Goal: Task Accomplishment & Management: Use online tool/utility

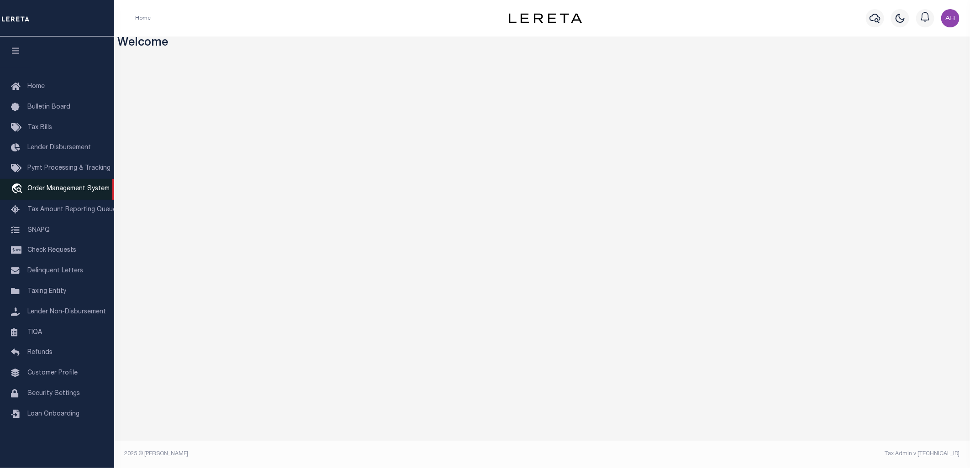
click at [84, 192] on span "Order Management System" at bounding box center [68, 189] width 82 height 6
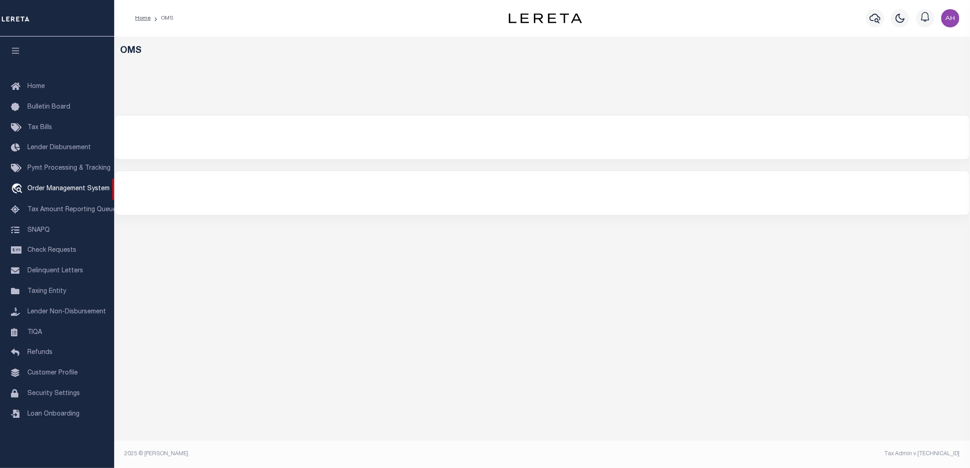
select select "200"
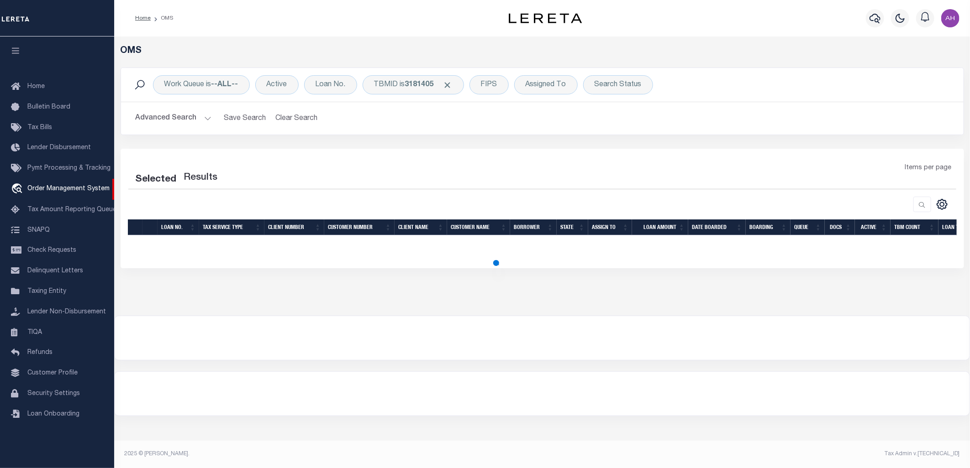
select select "200"
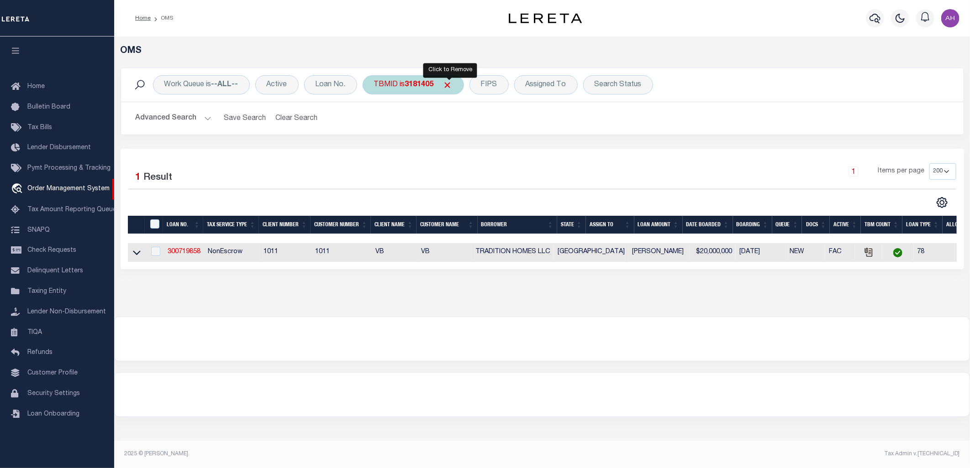
click at [449, 84] on span "Click to Remove" at bounding box center [448, 85] width 10 height 10
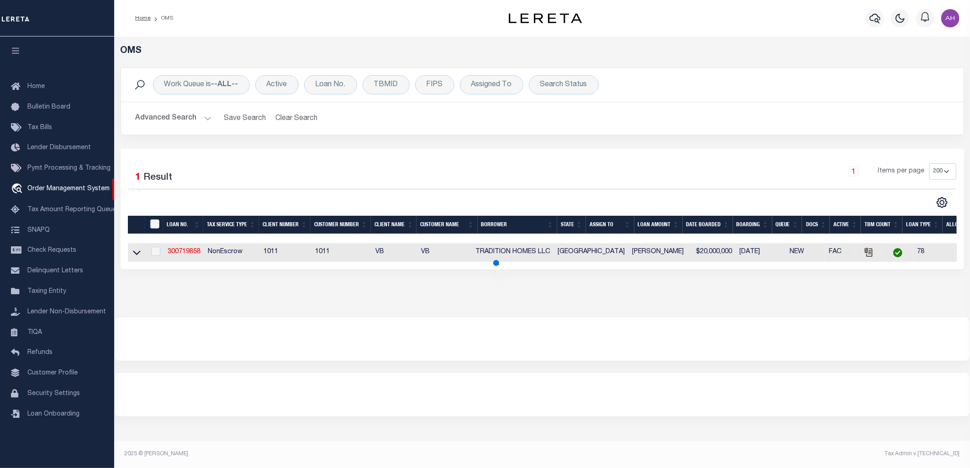
click at [347, 190] on div "Selected 1 Result 1 Items per page 10 25 50 100 200" at bounding box center [542, 185] width 842 height 45
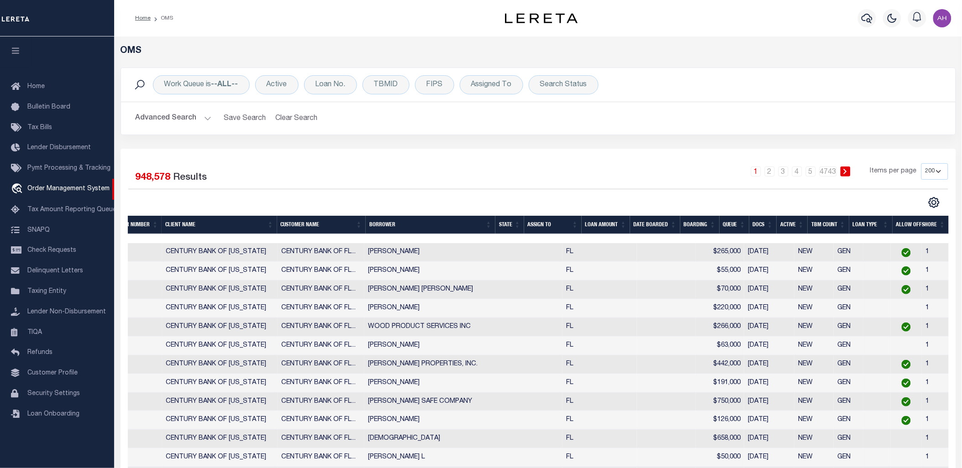
click at [597, 190] on div "Selected 948,578 Results 1 2 3 4 5 … 4743 Items per page 10 25 50 100 200" at bounding box center [538, 185] width 835 height 45
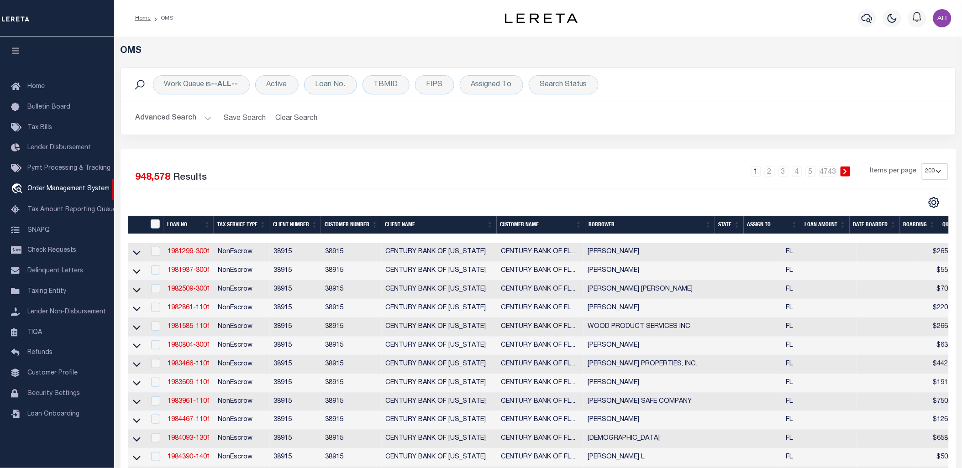
click at [247, 220] on th "Tax Service Type" at bounding box center [242, 225] width 56 height 19
click at [565, 89] on div "Search Status" at bounding box center [564, 84] width 70 height 19
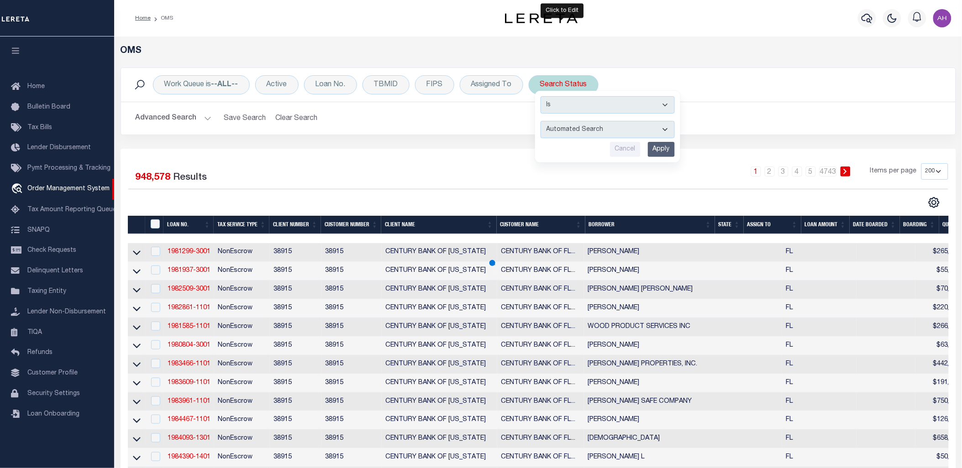
drag, startPoint x: 577, startPoint y: 126, endPoint x: 576, endPoint y: 137, distance: 11.4
click at [577, 126] on select "Automated Search Bad Parcel Complete Duplicate Parcel High Dollar Reporting In …" at bounding box center [608, 129] width 134 height 17
select select "PA"
click at [541, 121] on select "Automated Search Bad Parcel Complete Duplicate Parcel High Dollar Reporting In …" at bounding box center [608, 129] width 134 height 17
click at [672, 155] on input "Apply" at bounding box center [661, 149] width 27 height 15
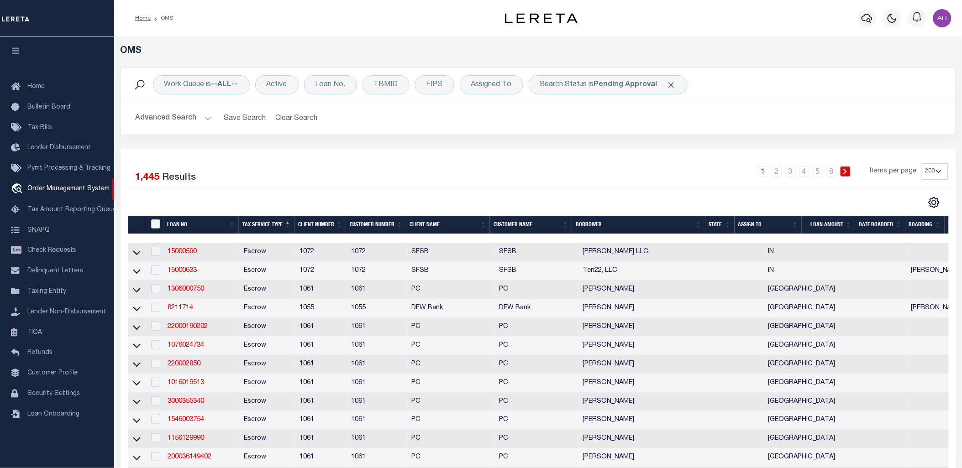
click at [324, 183] on div "Selected 1,445 Results" at bounding box center [225, 176] width 209 height 26
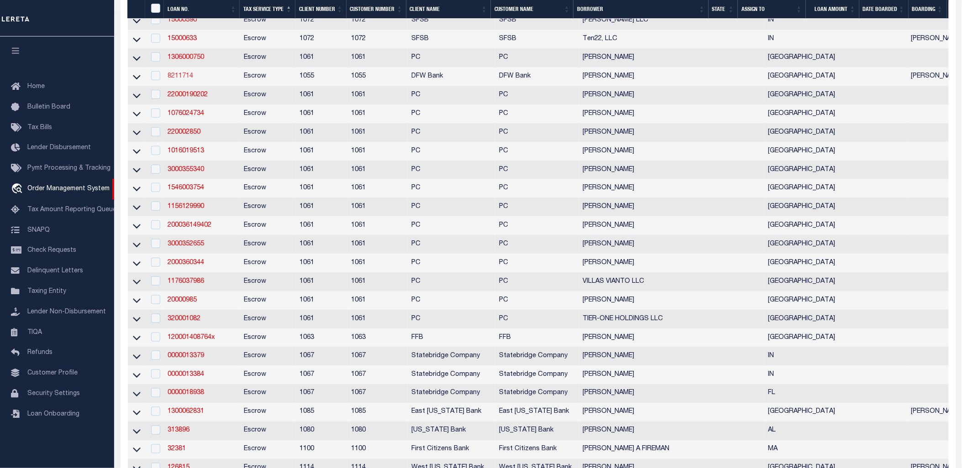
scroll to position [326, 0]
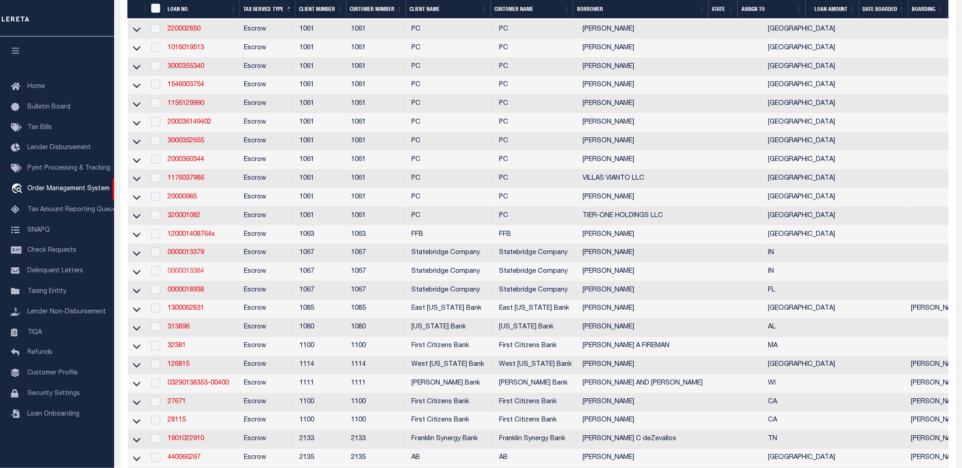
click at [189, 275] on link "0000013384" at bounding box center [186, 271] width 37 height 6
checkbox input "true"
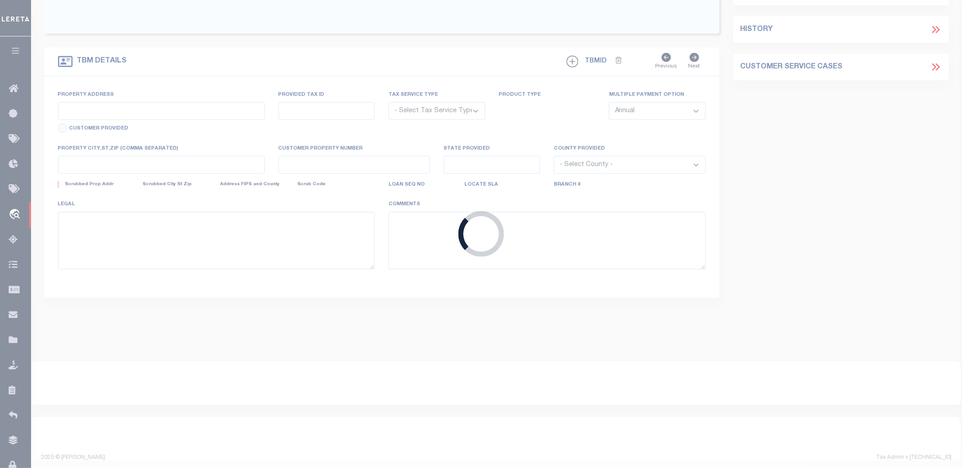
type input "0000013384"
type input "WAYNE LEMON"
select select "False"
select select
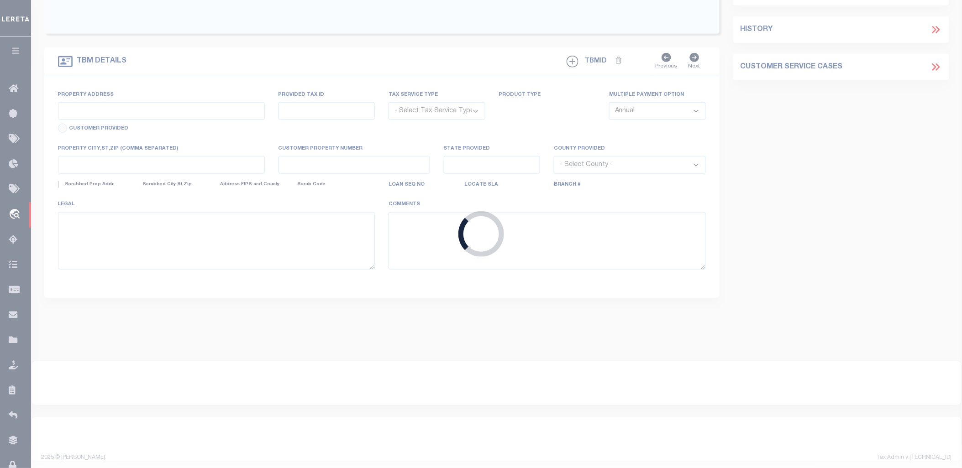
type input "1508 5TH ST"
type input "SANDUSKY,OH 44870-3936"
select select "Escrow"
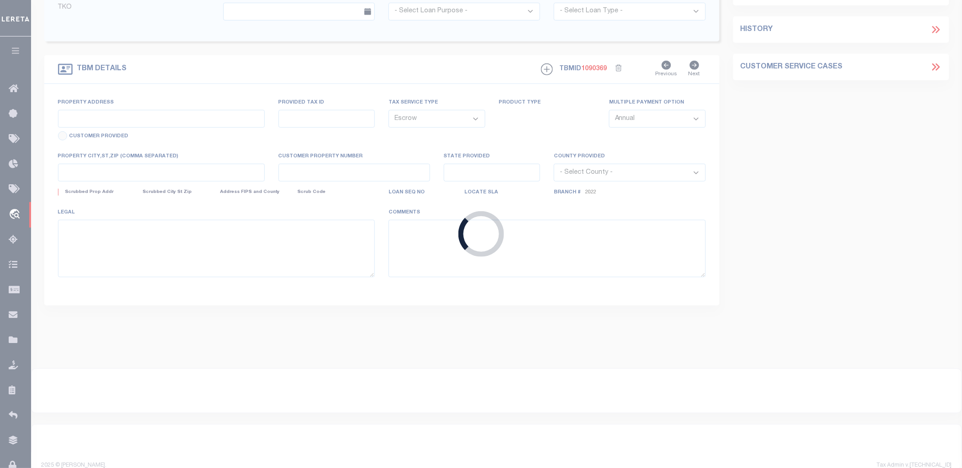
scroll to position [38, 0]
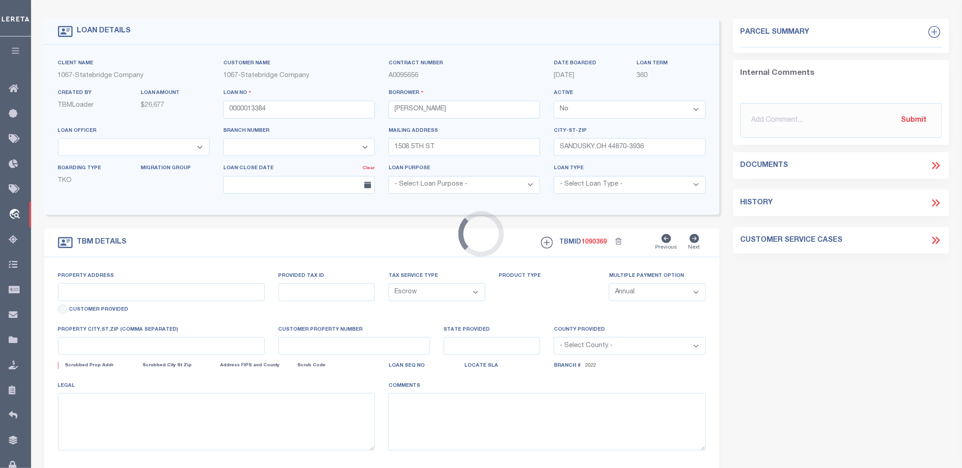
type input "4166 FILLMORE ST"
select select
type input "GARY, IN 46408"
type input "0"
type input "IN"
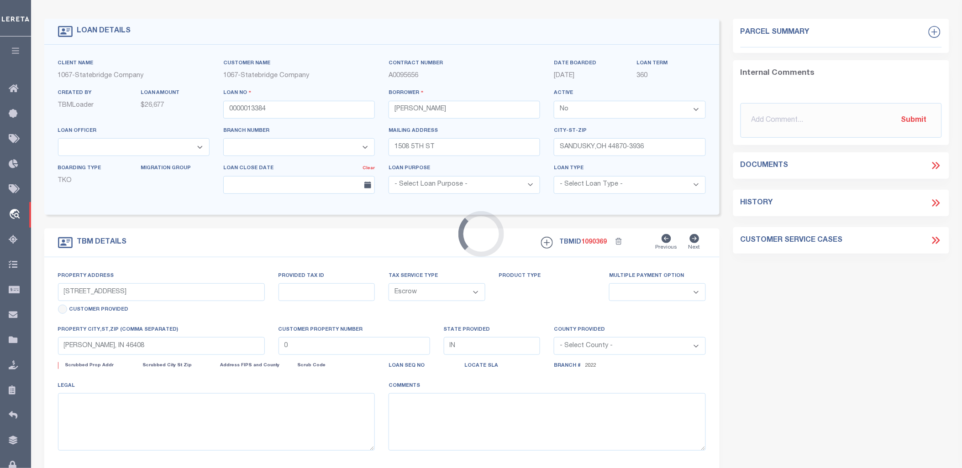
select select
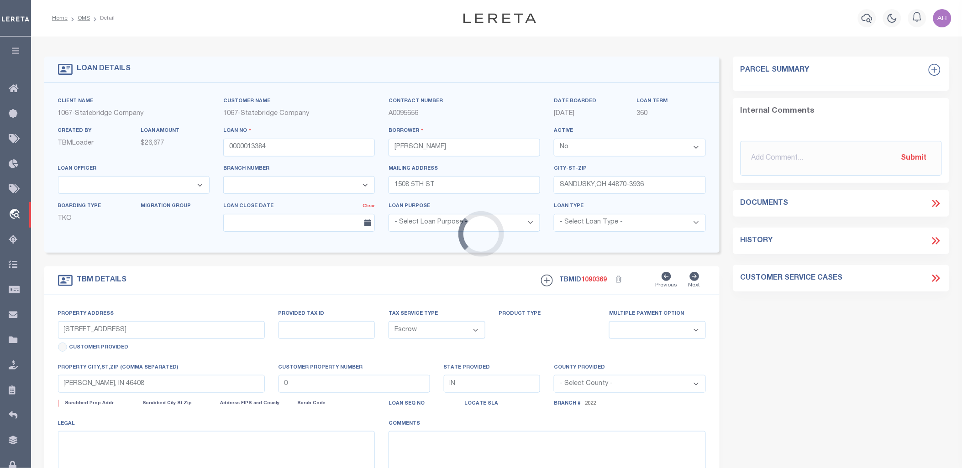
select select "329"
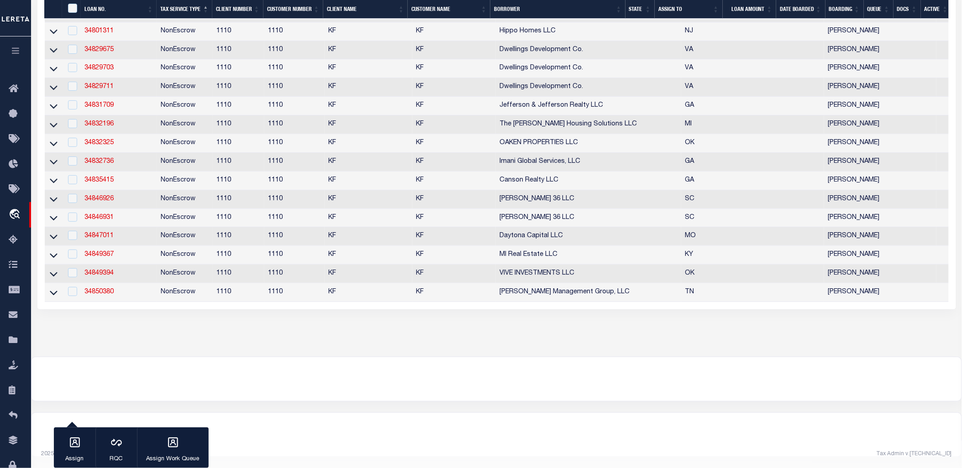
scroll to position [3705, 0]
click at [104, 295] on link "34850380" at bounding box center [98, 292] width 29 height 6
checkbox input "true"
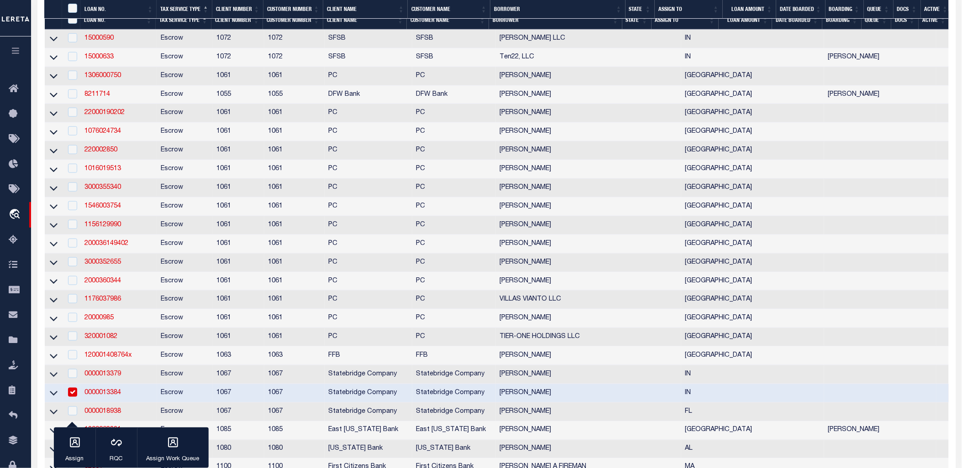
type input "34850380"
type input "Thornhill Management Group, LLC"
select select "True"
select select
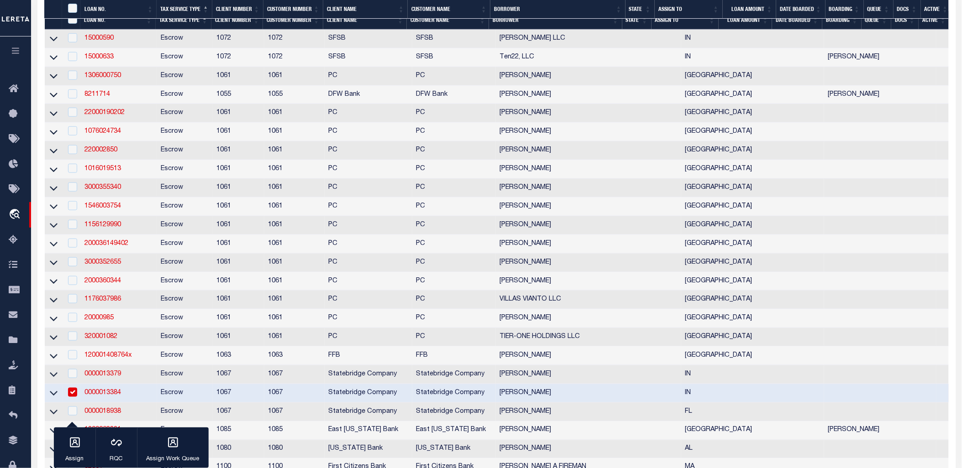
select select "10"
select select "NonEscrow"
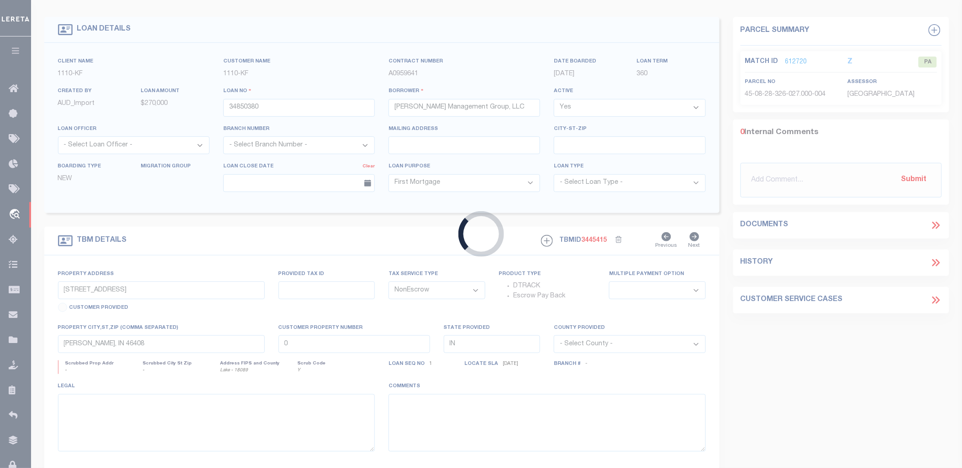
select select "8518"
select select "3485"
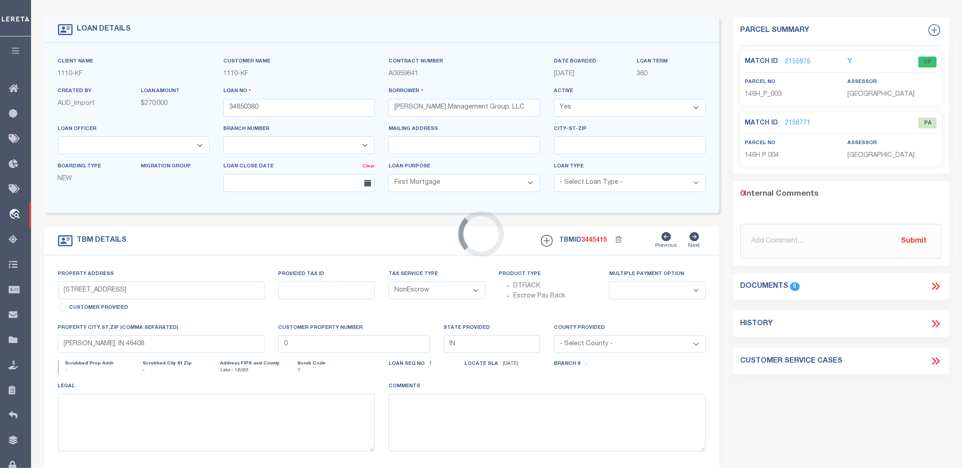
scroll to position [6, 0]
type input "804 EAST 10TH STREET, CHATTANOOGA, TN, 37403"
type input "146H-P-003,"
select select
type input "CHATTANOOGA TN 37403"
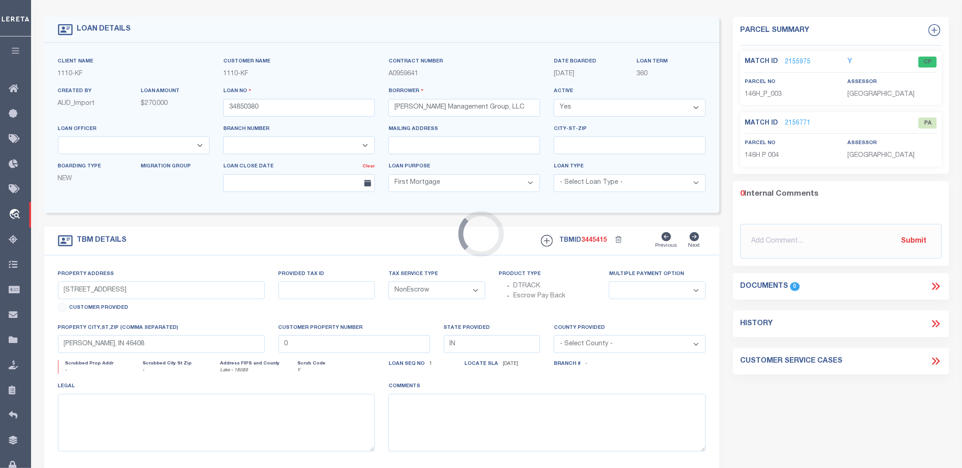
type input "TN"
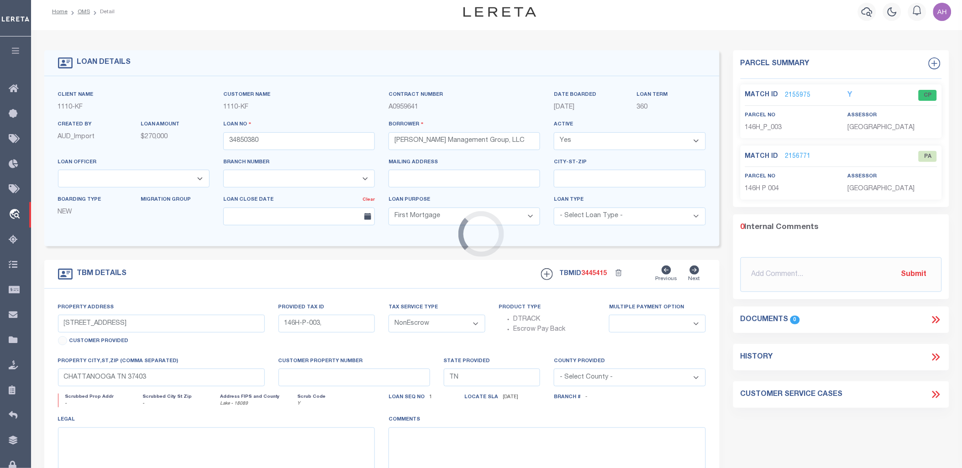
select select
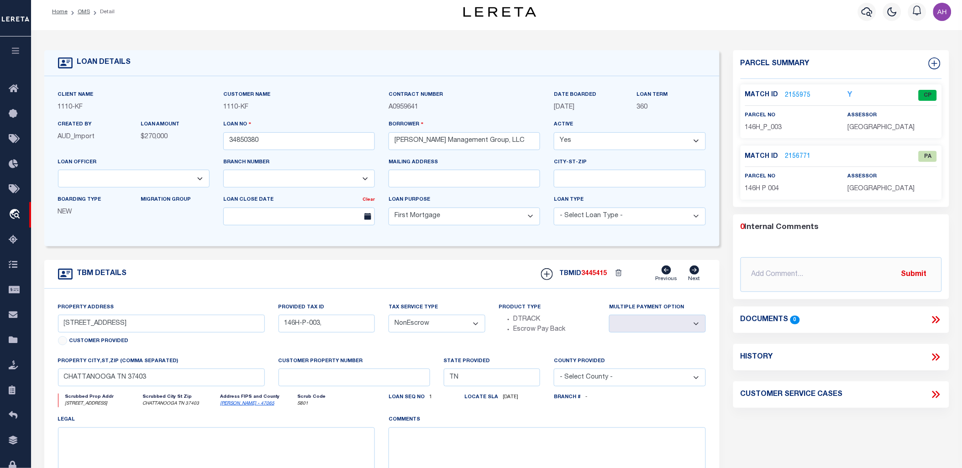
scroll to position [0, 0]
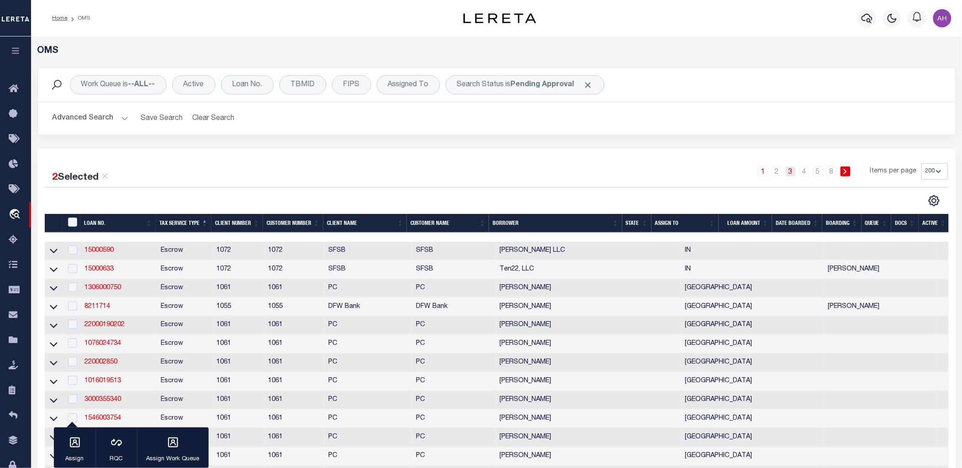
click at [793, 170] on link "3" at bounding box center [791, 172] width 10 height 10
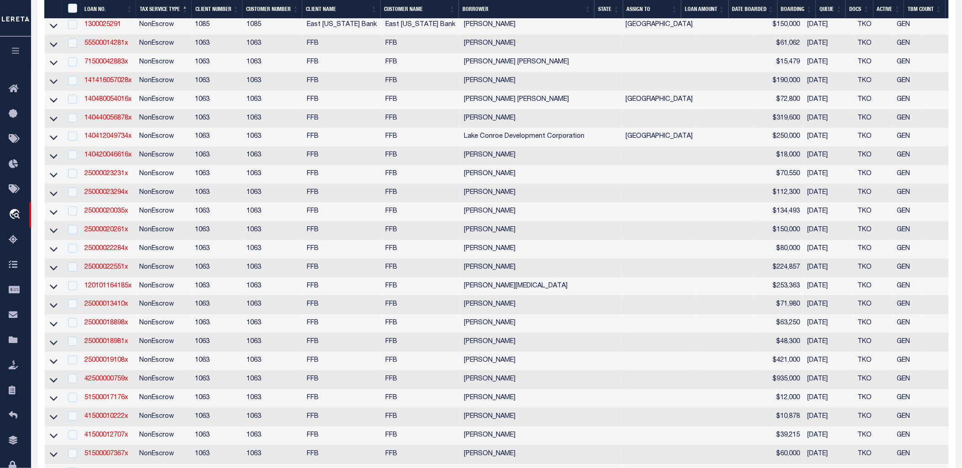
scroll to position [657, 0]
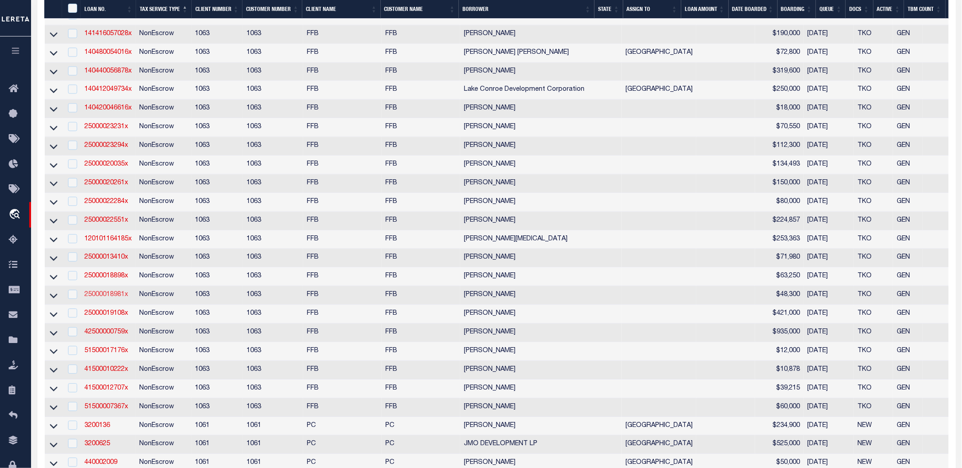
click at [104, 298] on link "25000018981x" at bounding box center [106, 295] width 44 height 6
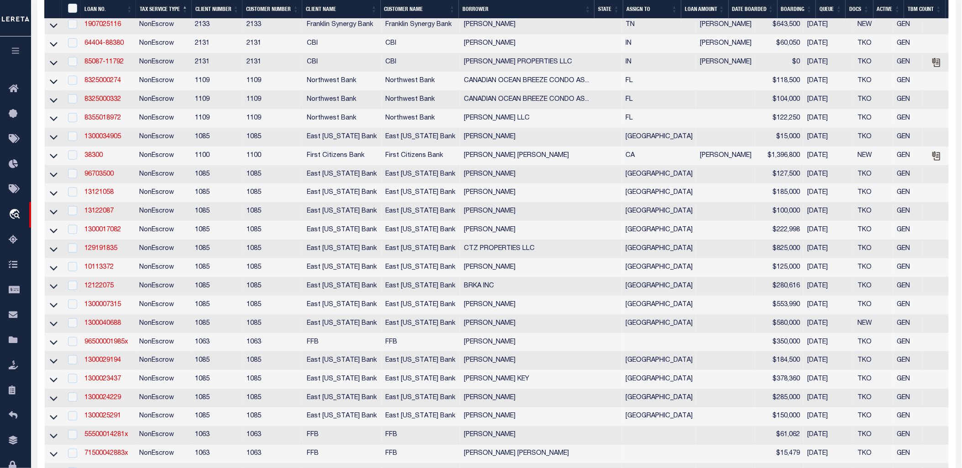
type input "25000018981x"
type input "R D Hopper"
select select "False"
select select
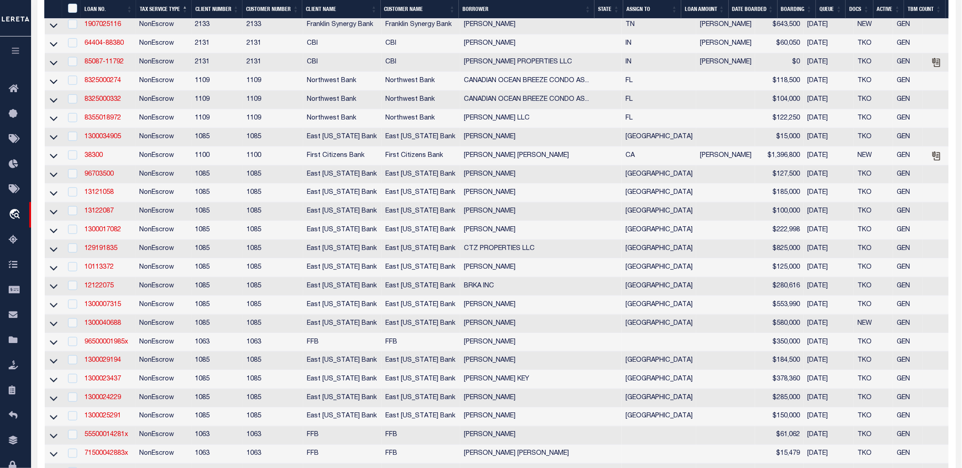
type input "PO BOX 1536"
type input "HUNTSVILLE,TX 77342-1536"
select select
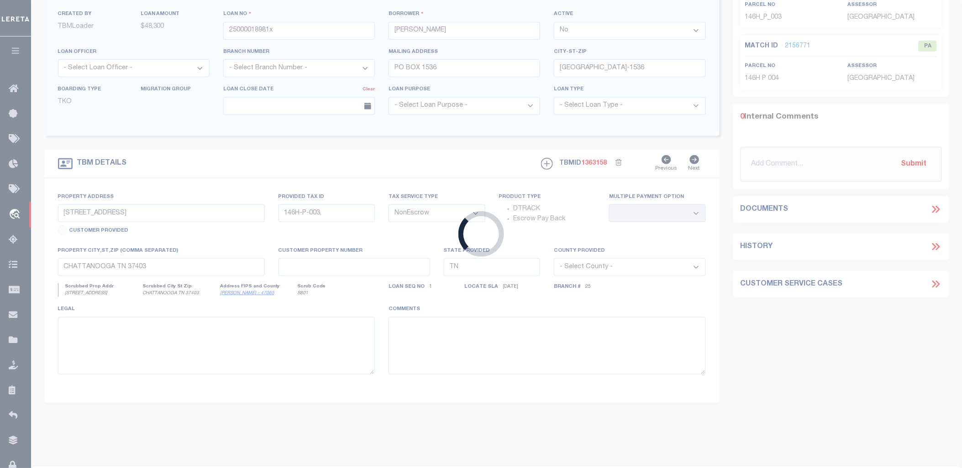
select select
select select "776"
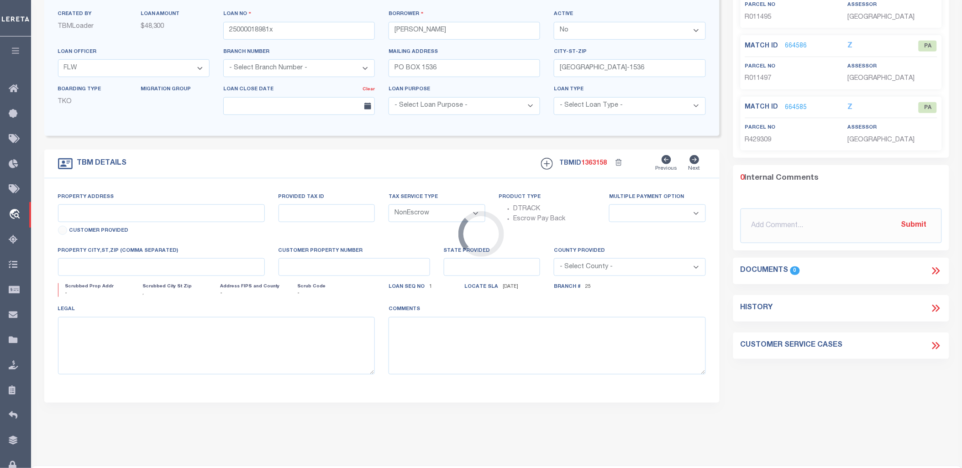
select select "508"
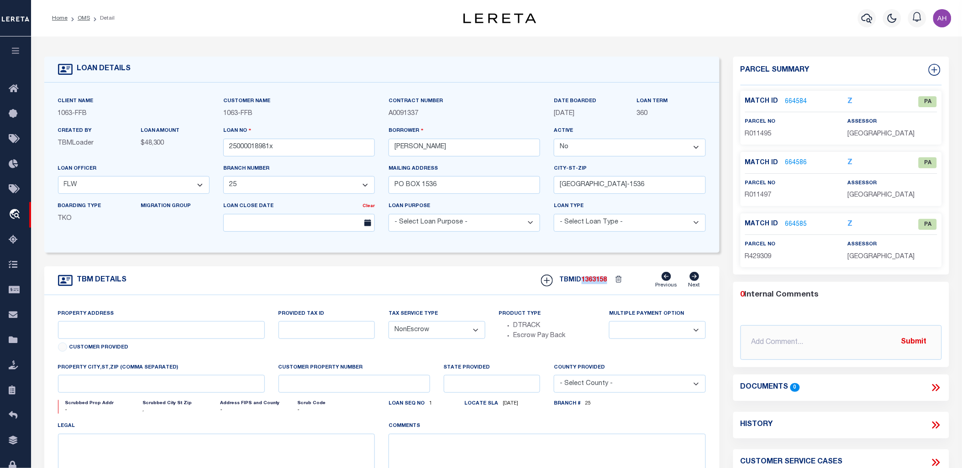
drag, startPoint x: 610, startPoint y: 284, endPoint x: 584, endPoint y: 279, distance: 26.0
click at [584, 279] on div "TBMID 1363158 Previous Next" at bounding box center [620, 280] width 172 height 17
copy div "1363158"
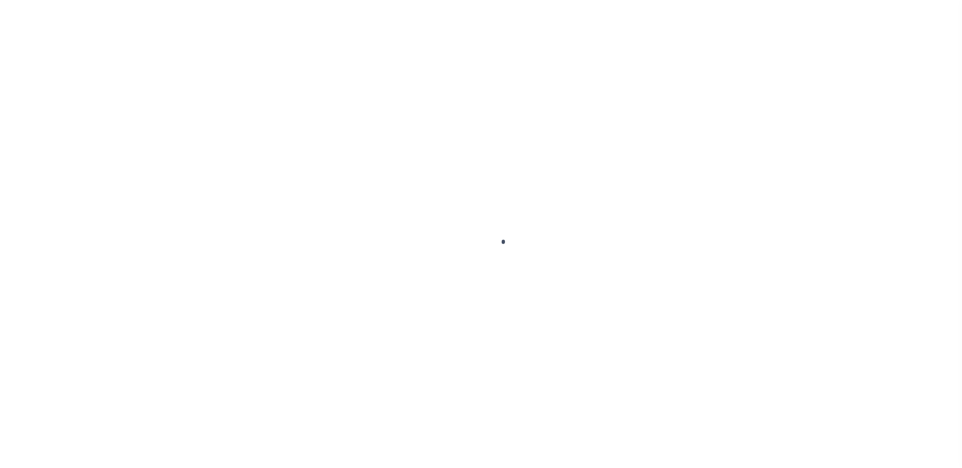
select select "False"
select select "NonEscrow"
select select
select select "776"
select select "508"
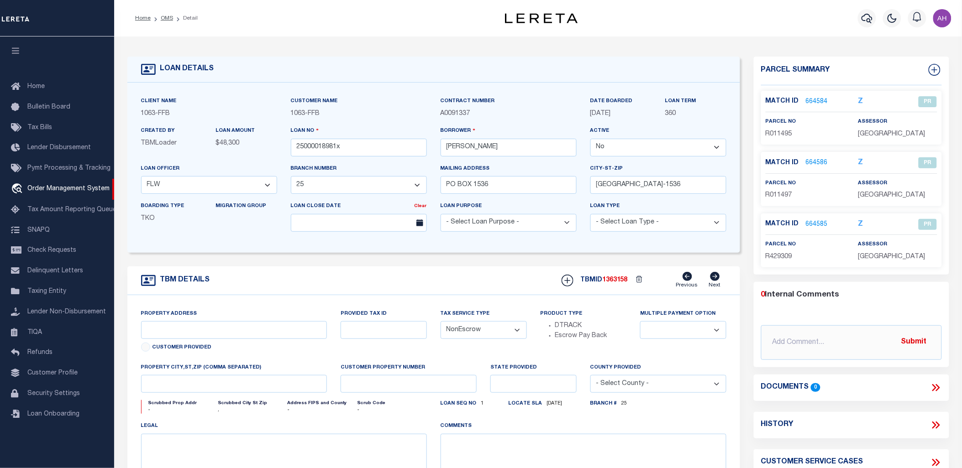
click at [815, 99] on link "664584" at bounding box center [817, 102] width 22 height 10
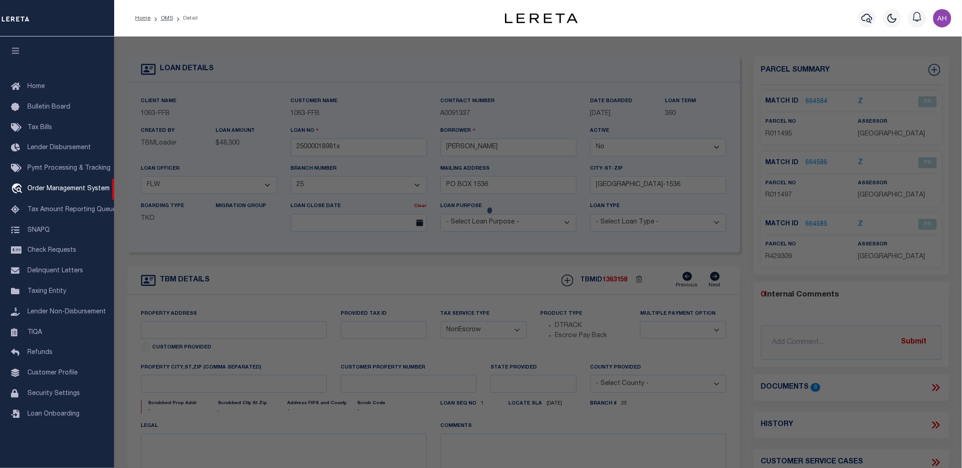
checkbox input "false"
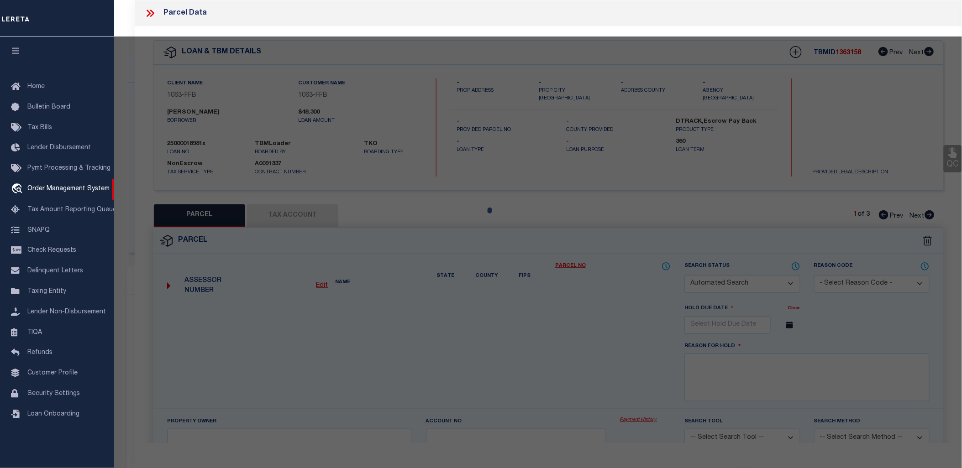
select select "PR"
type input "HOPPER, R D & MARGARET"
type input "R-11-0172-0000-0010"
type input "400 COUNTY ROAD 308"
checkbox input "false"
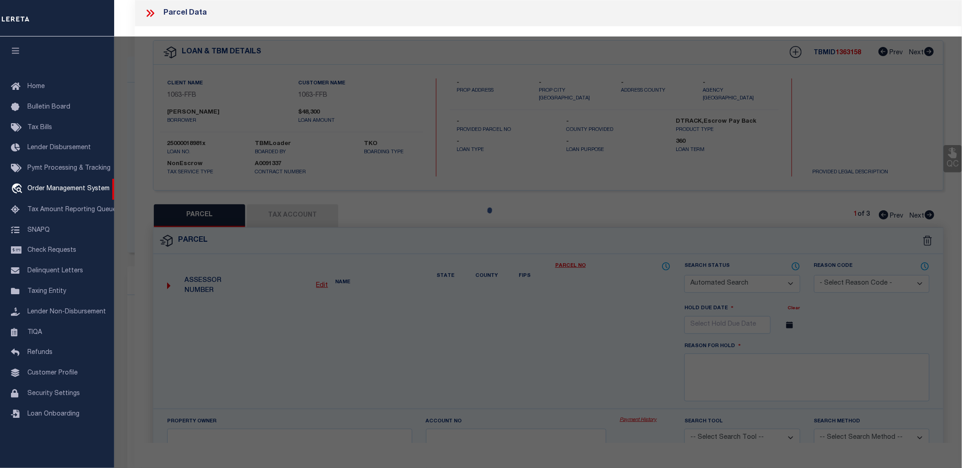
type input "JARRELL TX 76537"
type textarea "AW0172 DAVIS, E. SUR., ACRES 169.0"
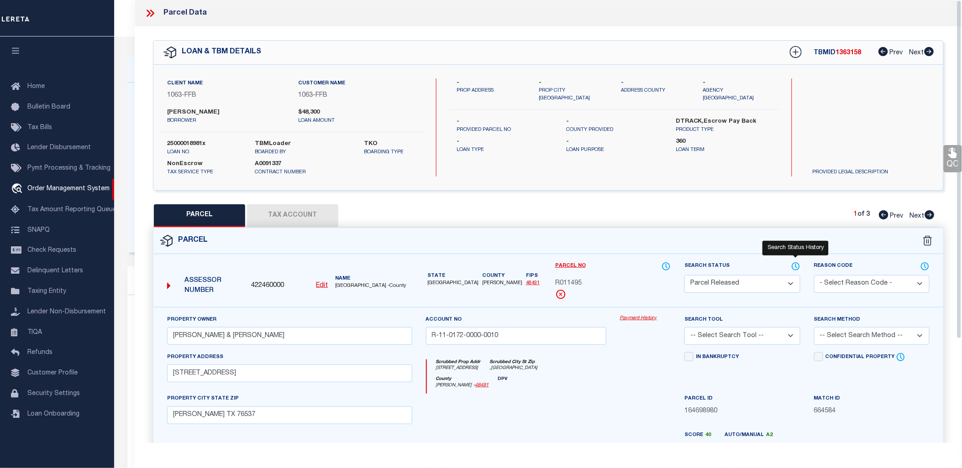
click at [795, 263] on icon at bounding box center [795, 267] width 9 height 10
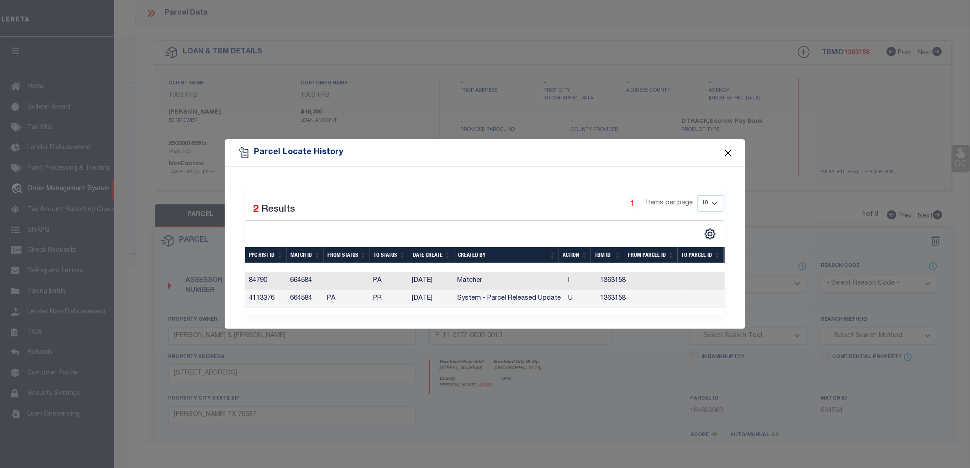
click at [727, 151] on button "Close" at bounding box center [728, 153] width 12 height 12
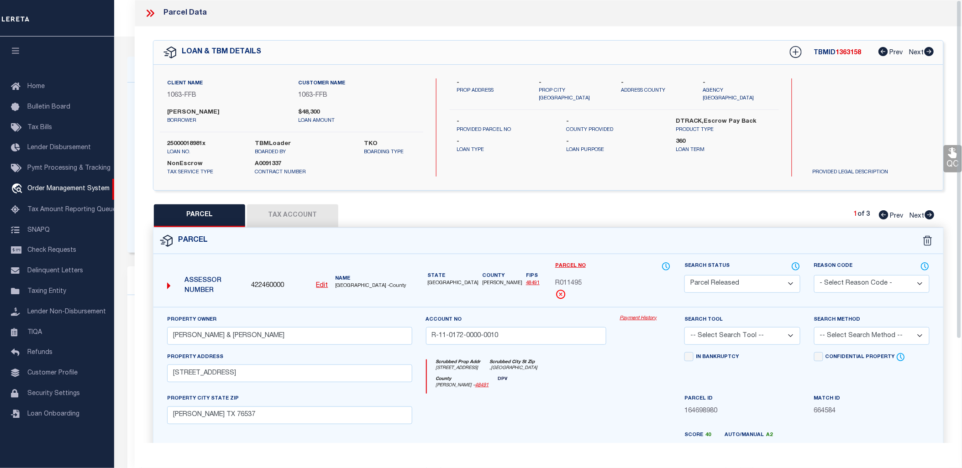
click at [147, 15] on icon at bounding box center [149, 13] width 4 height 7
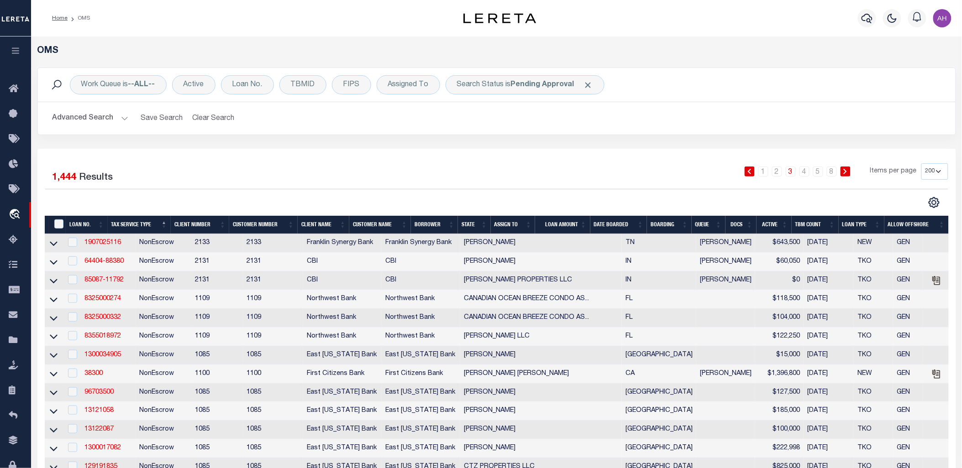
scroll to position [228, 0]
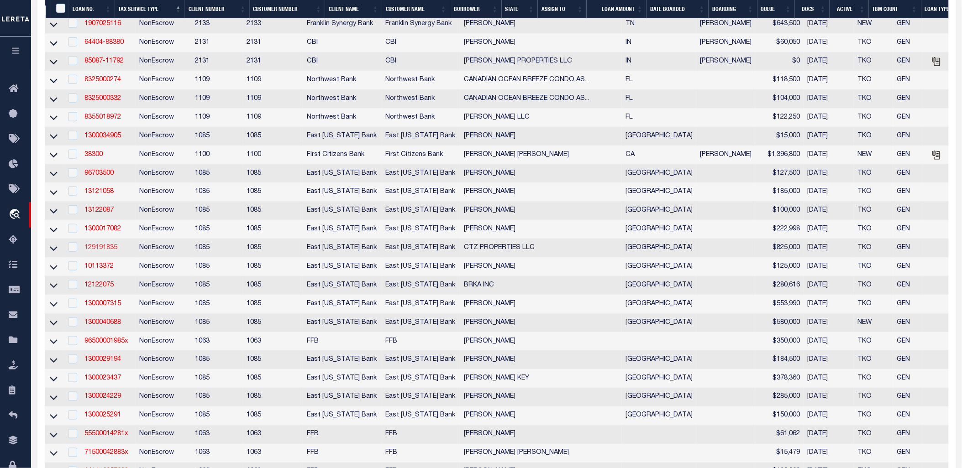
click at [106, 250] on link "129191835" at bounding box center [100, 248] width 33 height 6
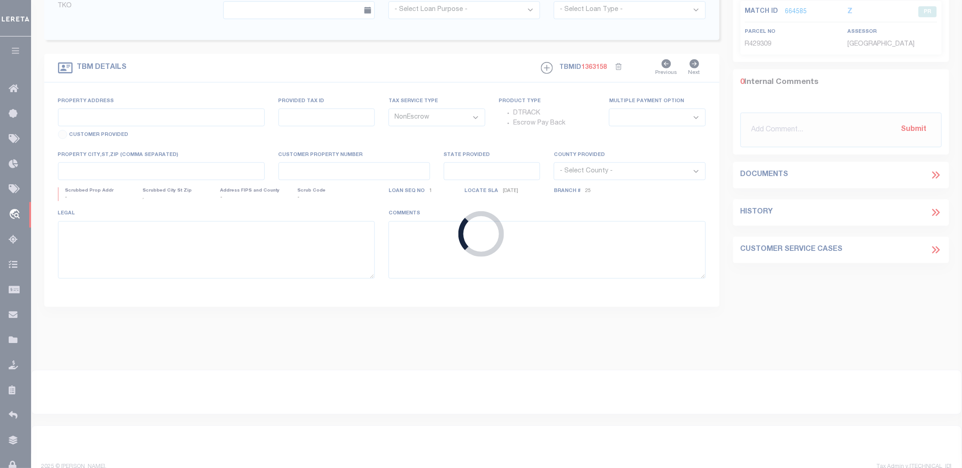
type input "129191835"
type input "CTZ PROPERTIES LLC"
select select
type input "PO BOX 8582"
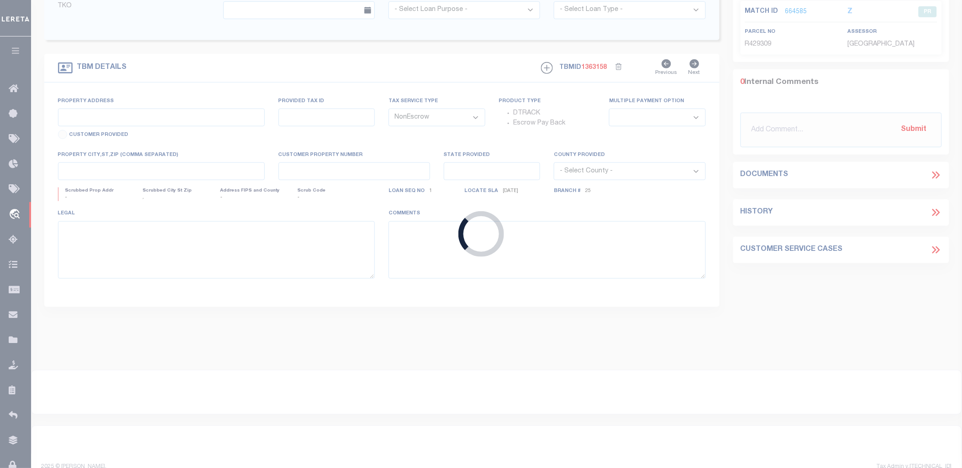
type input "LONGVIEW,TX 75607-8582"
select select
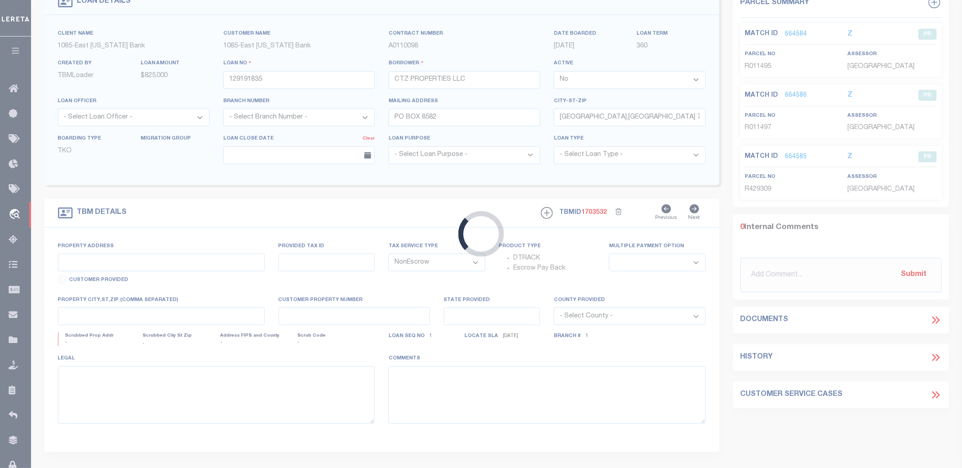
scroll to position [21, 0]
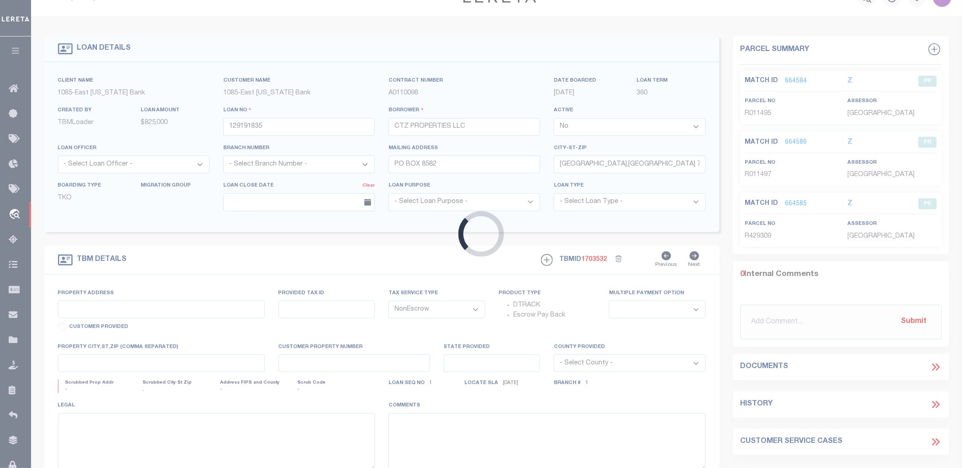
type input "507 S EASTMAN RD"
select select
type input "LONGVIEW , TX 756080000"
type input "[GEOGRAPHIC_DATA]"
type textarea "MOSBY MECHANICAL CO"
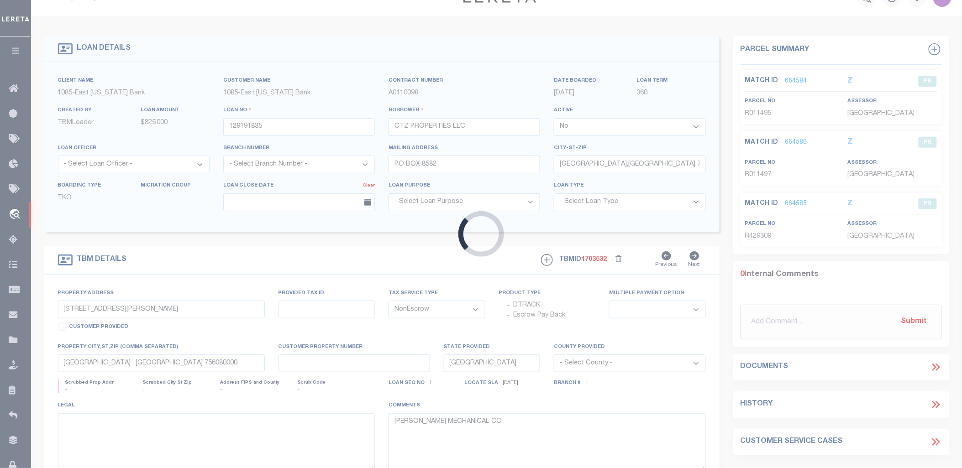
select select "1663"
select select "882"
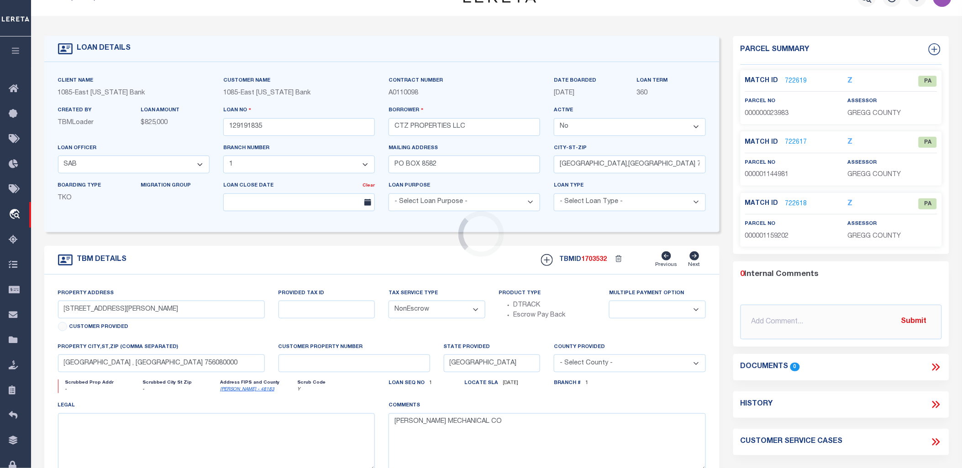
scroll to position [0, 0]
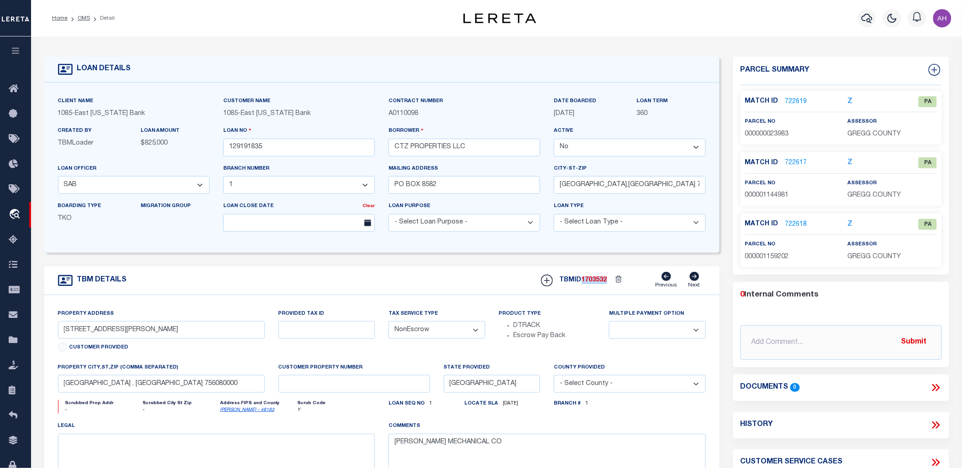
drag, startPoint x: 609, startPoint y: 280, endPoint x: 583, endPoint y: 279, distance: 26.0
click at [583, 279] on div "TBMID 1703532 Previous Next" at bounding box center [620, 280] width 172 height 17
copy div "1703532"
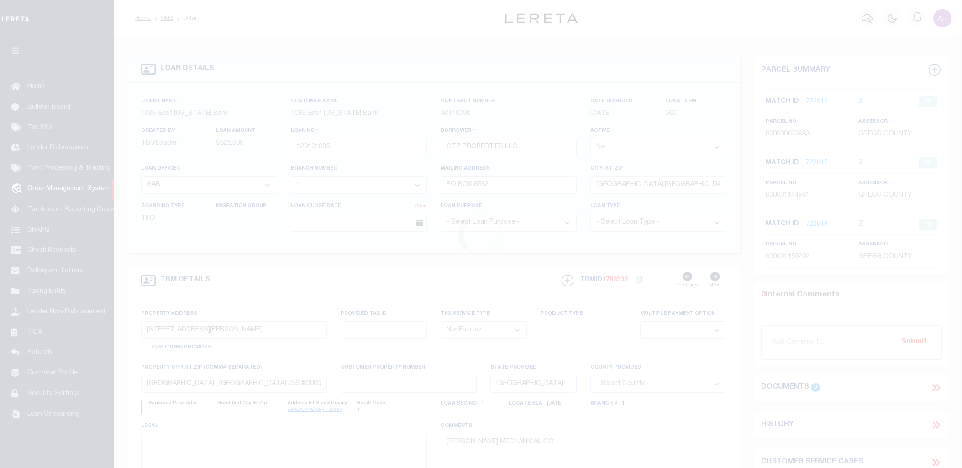
select select "False"
select select "1663"
select select "882"
select select "NonEscrow"
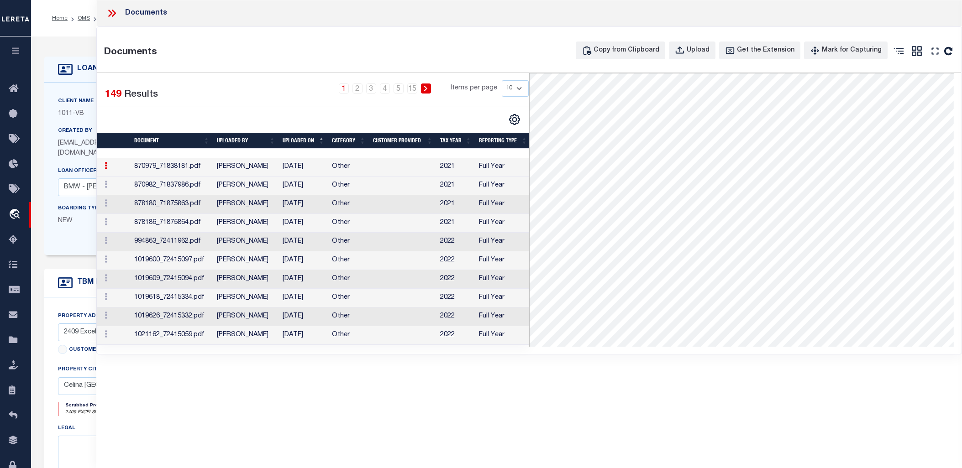
select select "13949"
select select "2096"
select select "NonEscrow"
select select "Collin"
click at [110, 12] on icon at bounding box center [110, 13] width 4 height 7
